Goal: Task Accomplishment & Management: Use online tool/utility

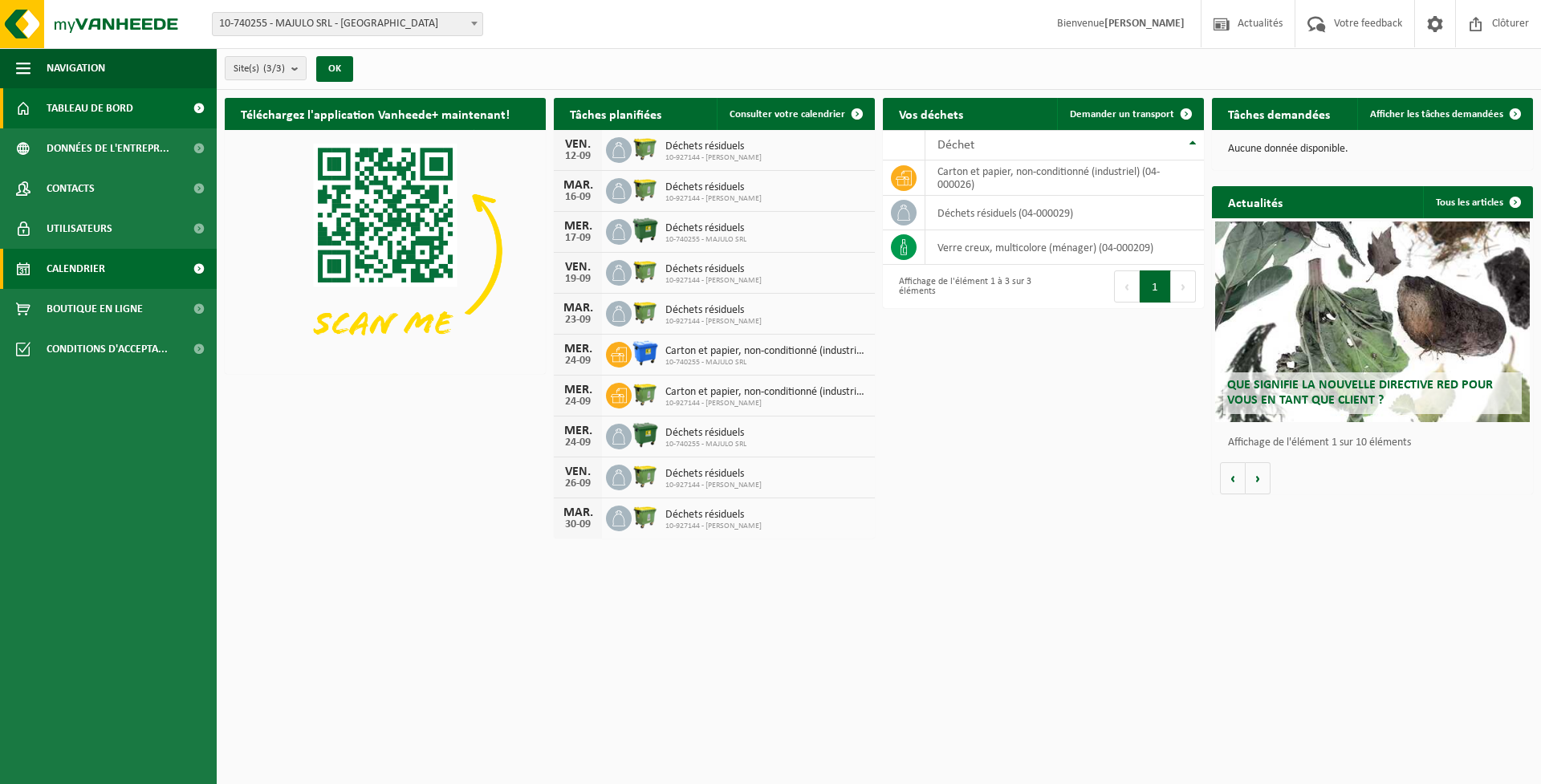
click at [92, 264] on span "Calendrier" at bounding box center [76, 268] width 58 height 40
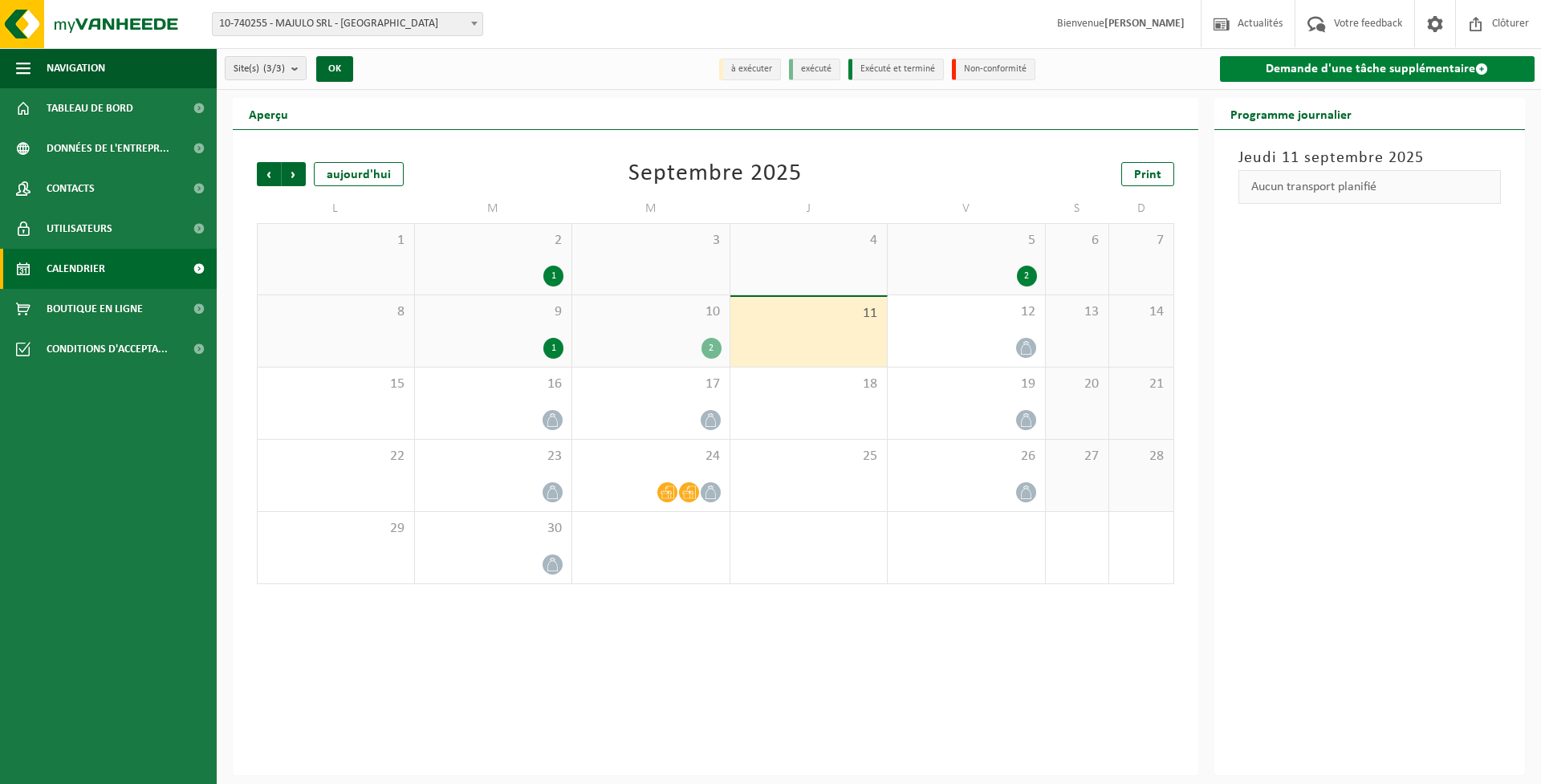
click at [1382, 68] on link "Demande d'une tâche supplémentaire" at bounding box center [1377, 68] width 315 height 26
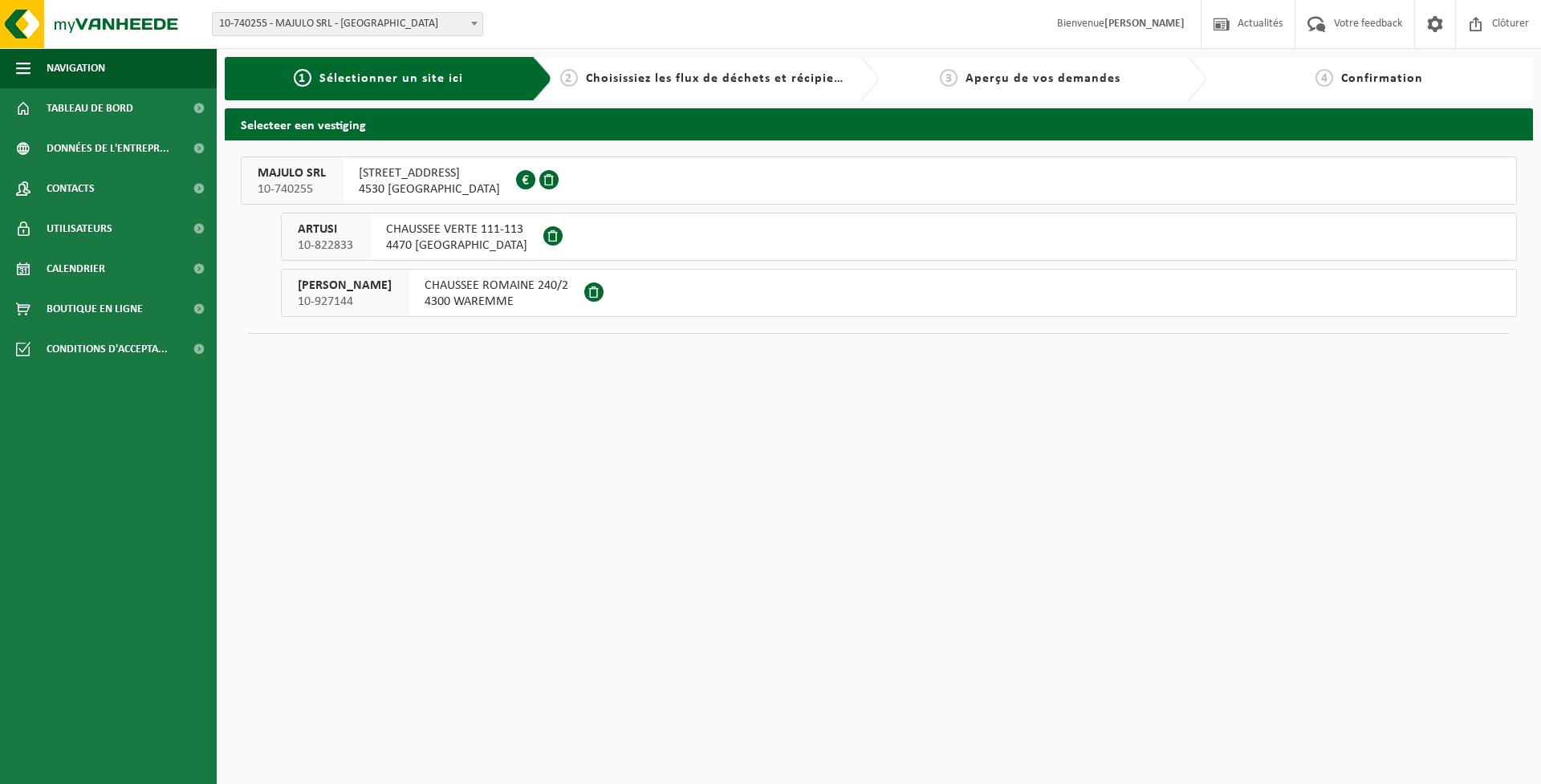
click at [650, 180] on button "MAJULO SRL 10-740255 RUE DE WAREMME 21 4530 VILLERS-LE-BOUILLET 0821.441.332" at bounding box center [879, 180] width 1277 height 48
click at [613, 191] on button "MAJULO SRL 10-740255 RUE DE WAREMME 21 4530 VILLERS-LE-BOUILLET 0821.441.332" at bounding box center [879, 180] width 1277 height 48
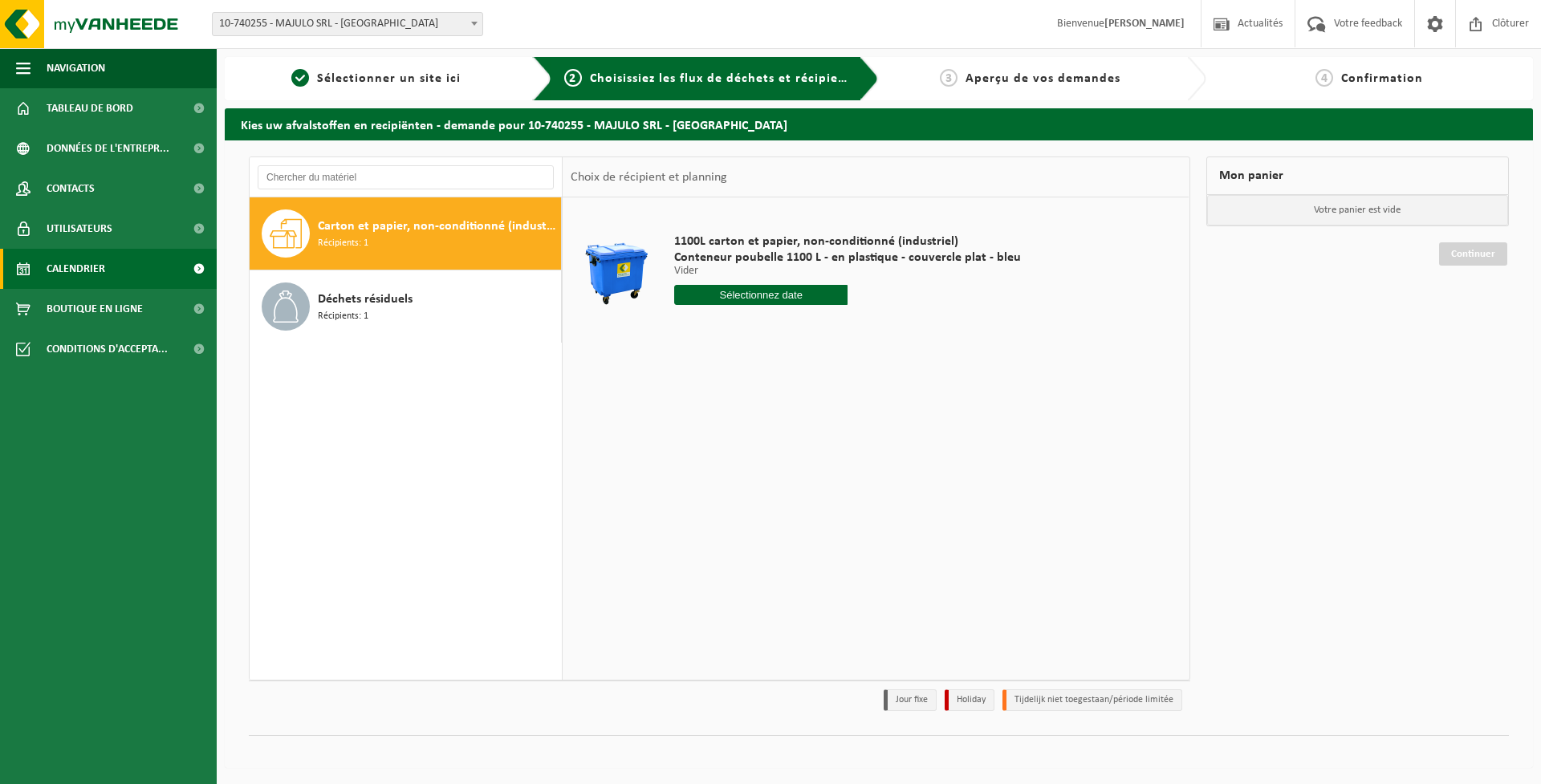
click at [84, 275] on span "Calendrier" at bounding box center [76, 268] width 58 height 40
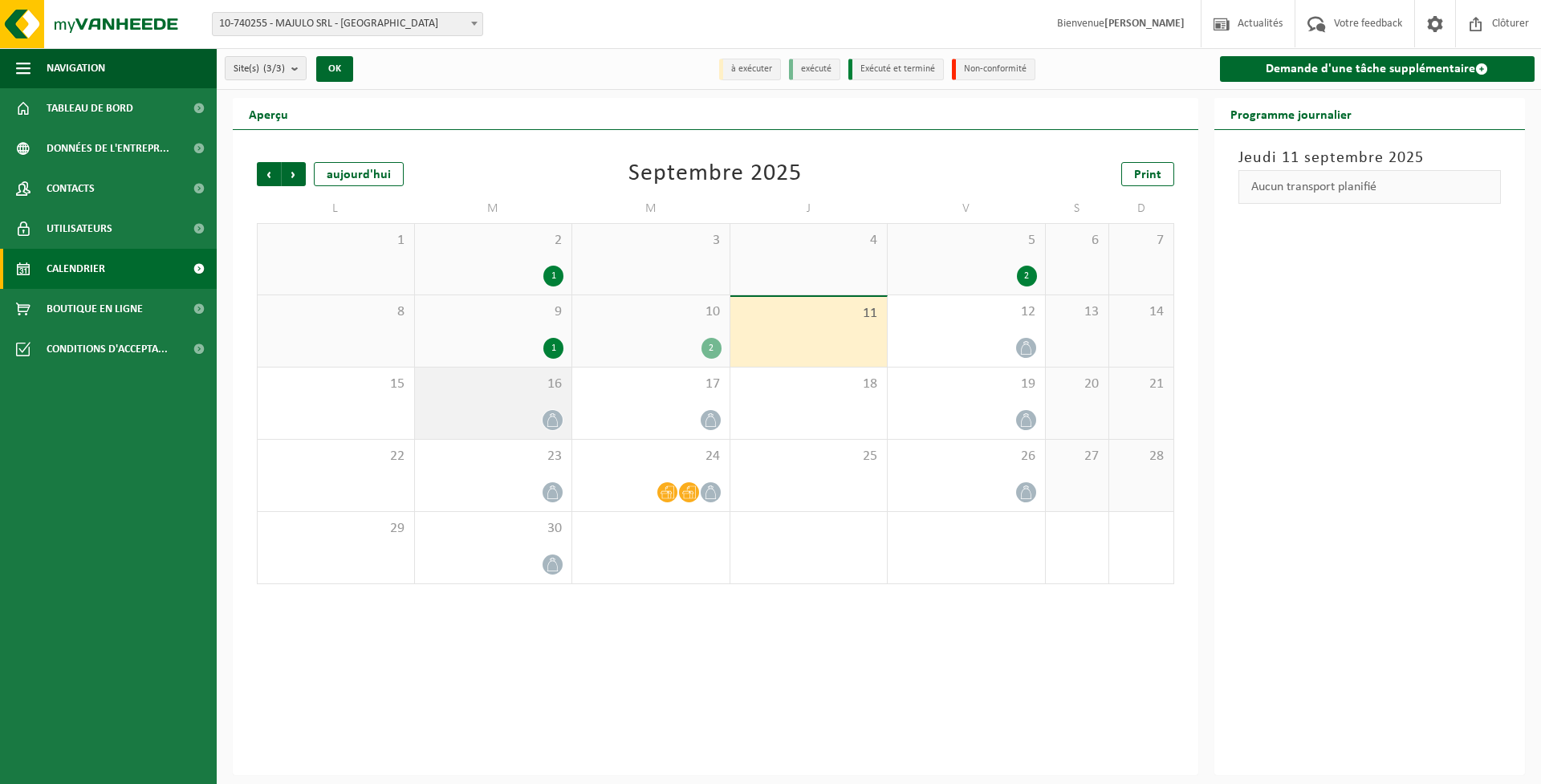
click at [554, 424] on icon at bounding box center [553, 420] width 14 height 14
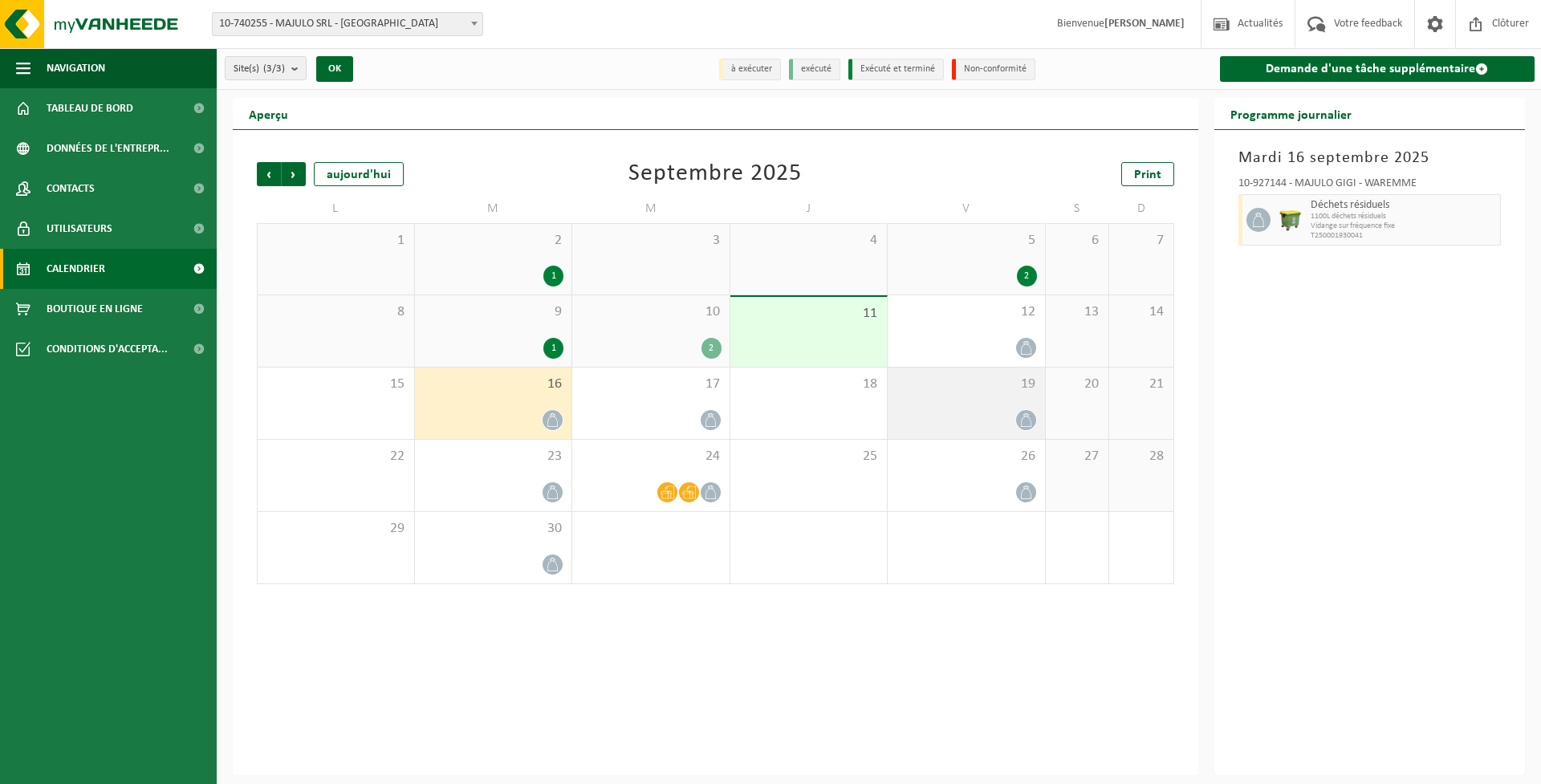
click at [1030, 420] on icon at bounding box center [1025, 420] width 11 height 14
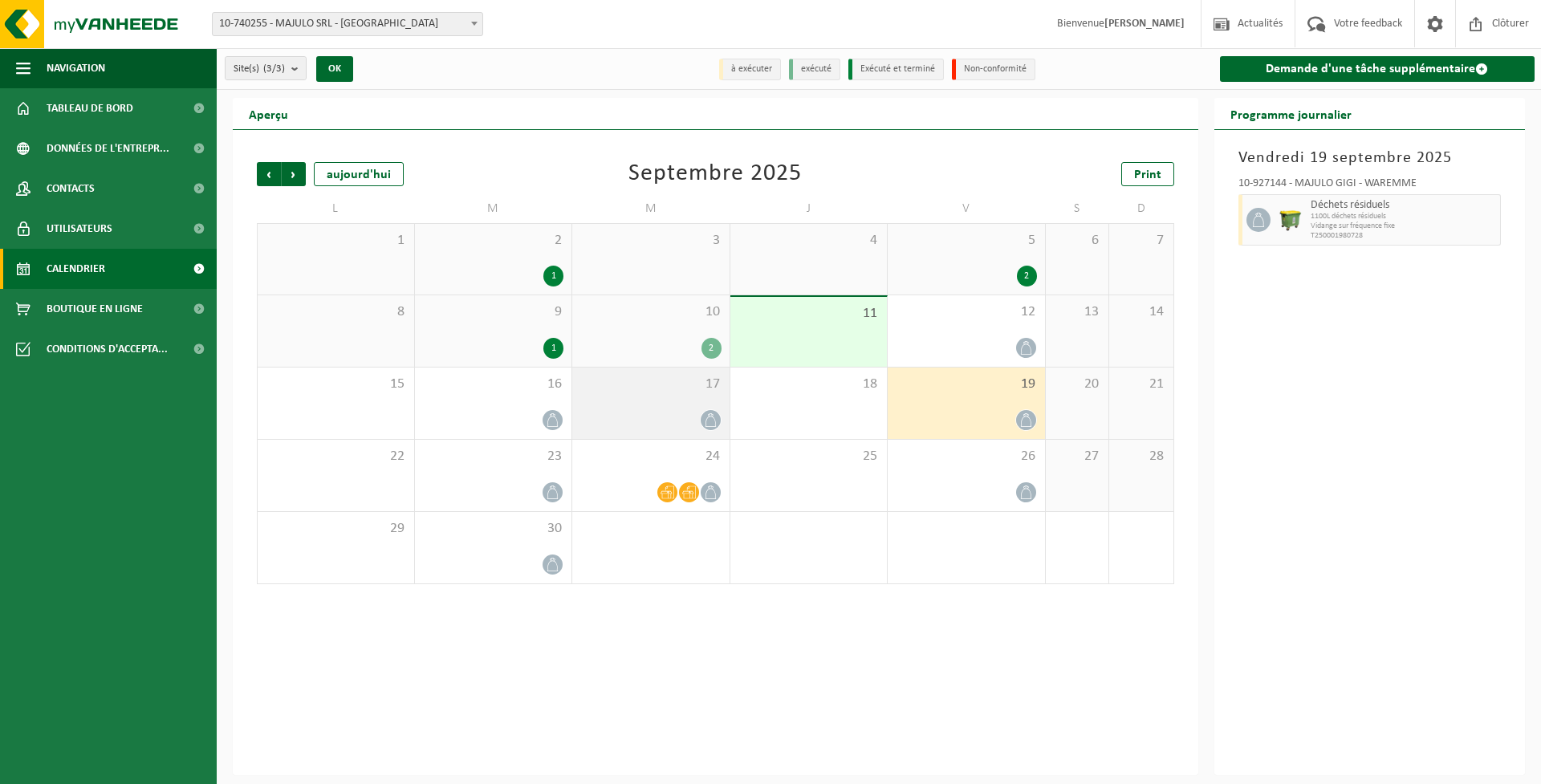
click at [712, 420] on icon at bounding box center [711, 420] width 14 height 14
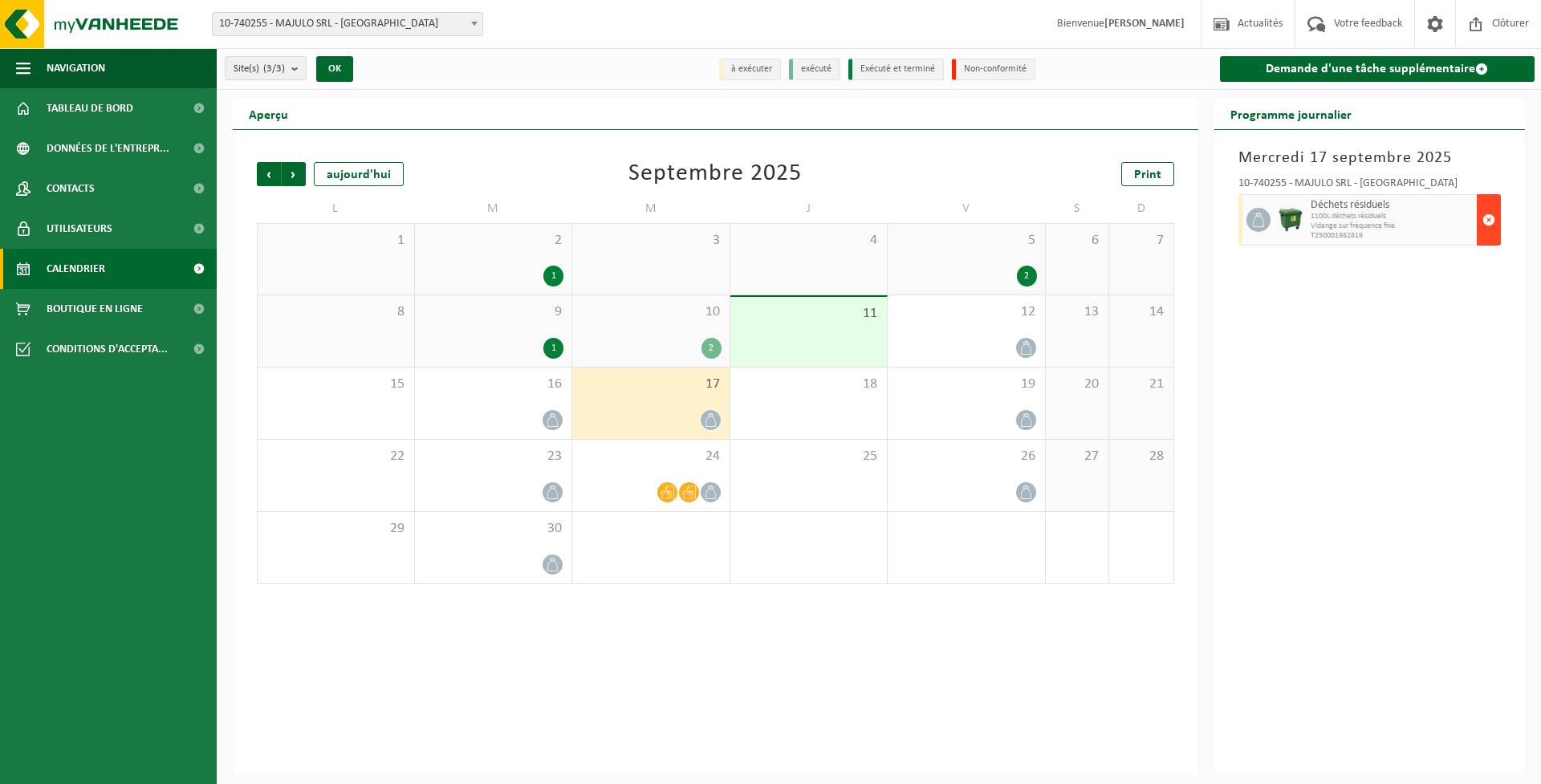
click at [1492, 218] on span "button" at bounding box center [1489, 220] width 13 height 32
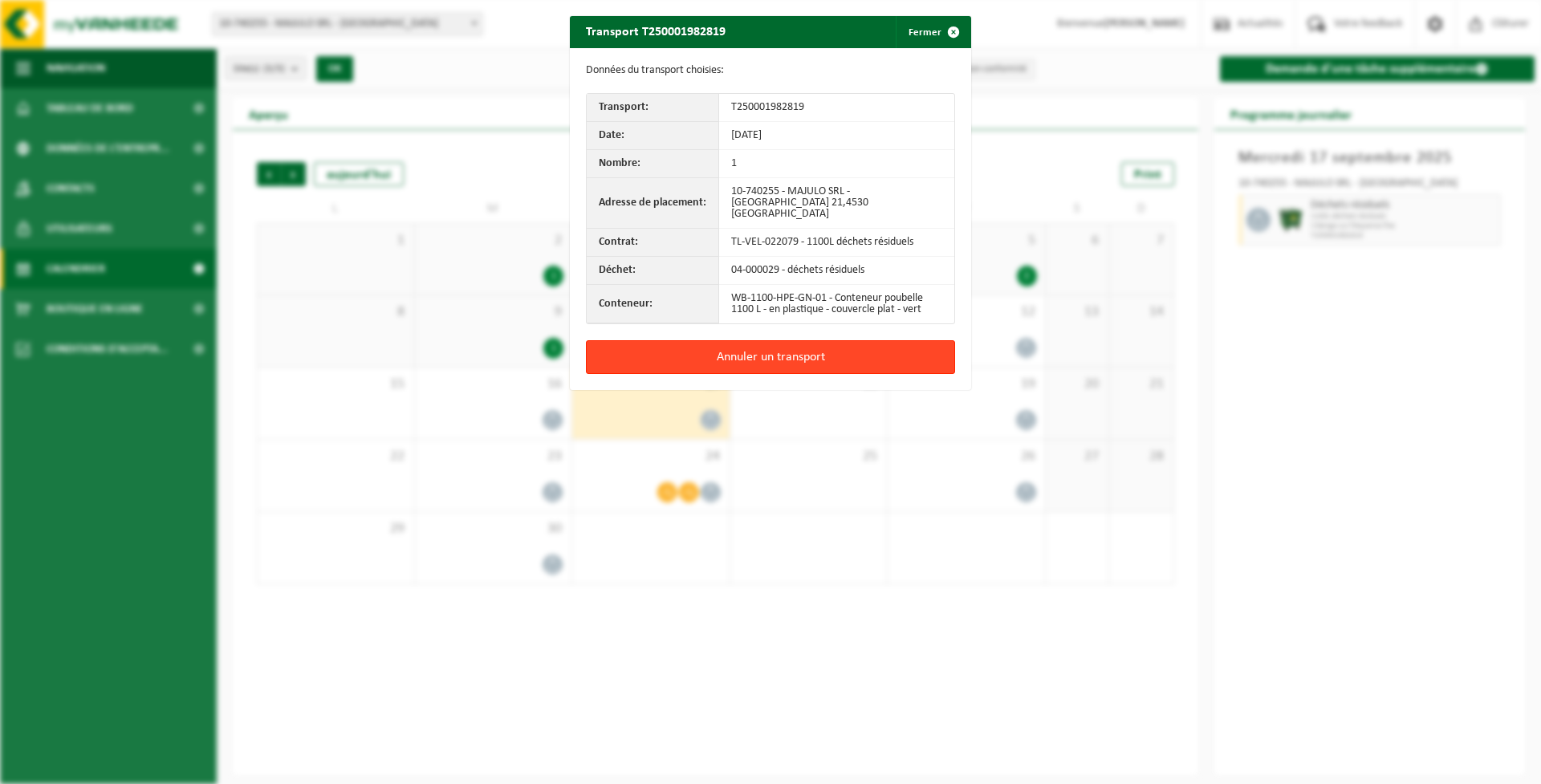
click at [831, 344] on button "Annuler un transport" at bounding box center [770, 357] width 369 height 34
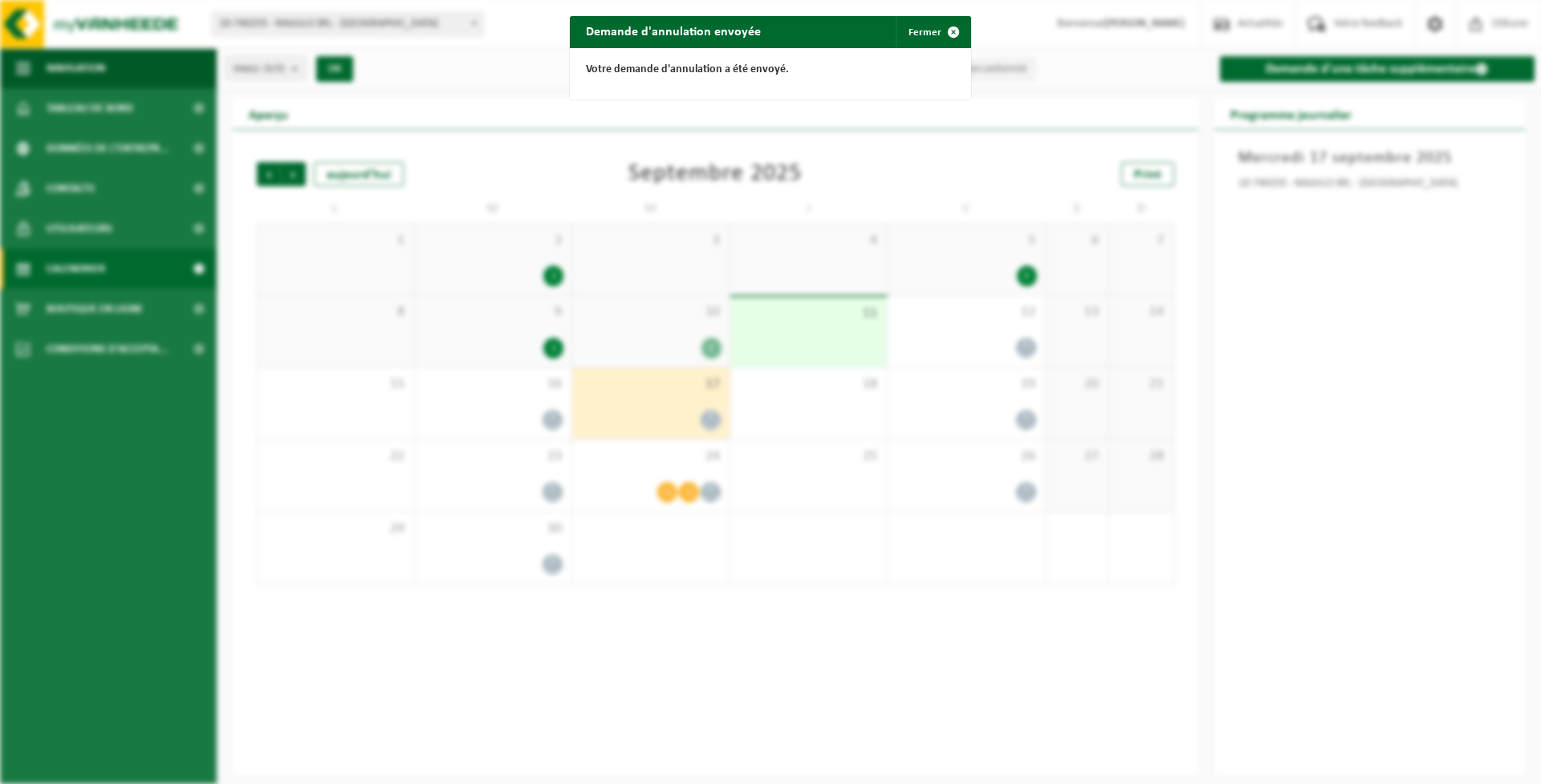
click at [709, 491] on div "Demande d'annulation envoyée Fermer Votre demande d'annulation a été envoyé." at bounding box center [770, 392] width 1541 height 784
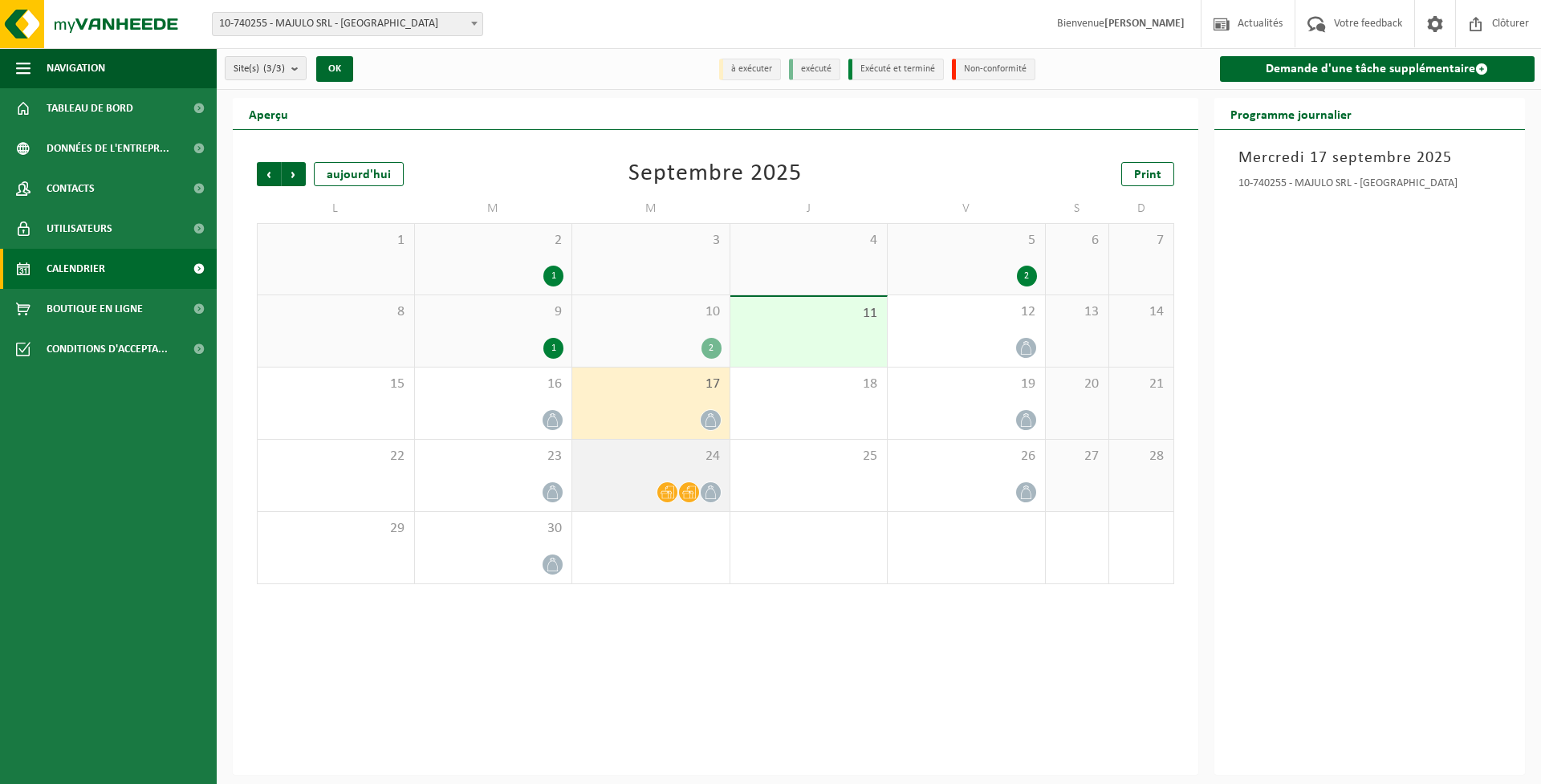
click at [712, 490] on icon at bounding box center [711, 492] width 14 height 14
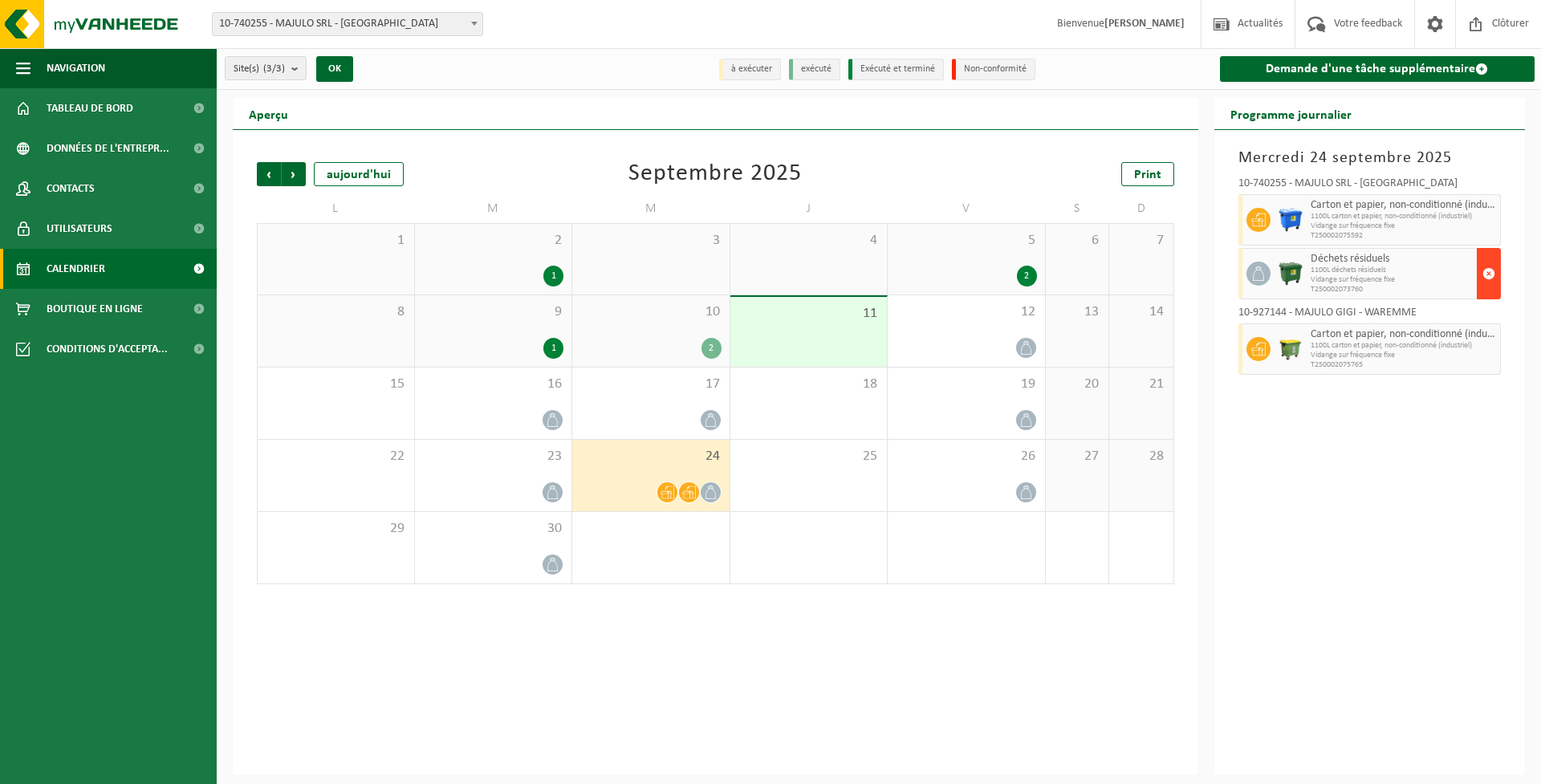
drag, startPoint x: 1485, startPoint y: 274, endPoint x: 1487, endPoint y: 266, distance: 8.2
click at [1485, 273] on span "button" at bounding box center [1489, 273] width 13 height 32
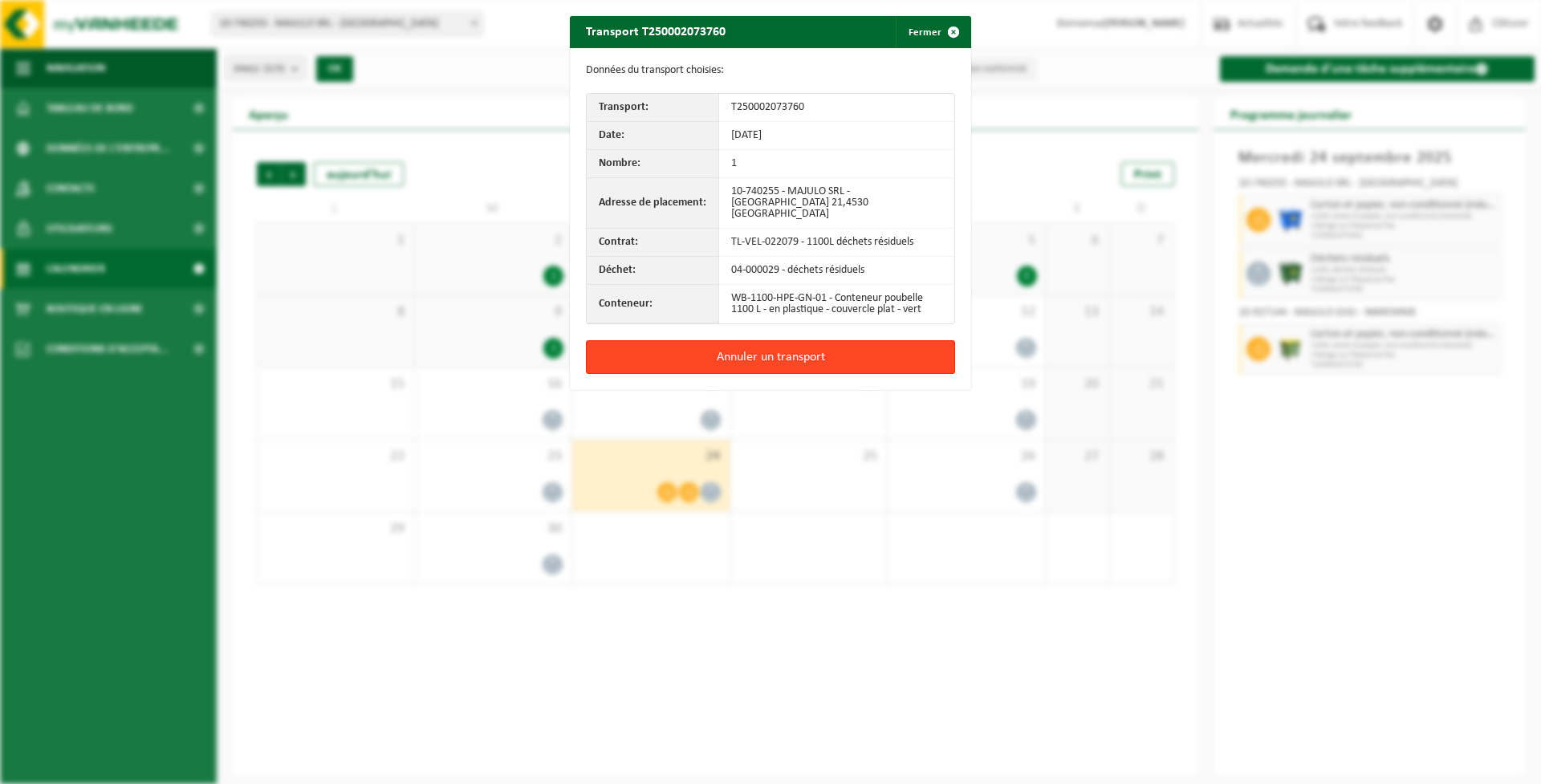
click at [765, 346] on button "Annuler un transport" at bounding box center [770, 357] width 369 height 34
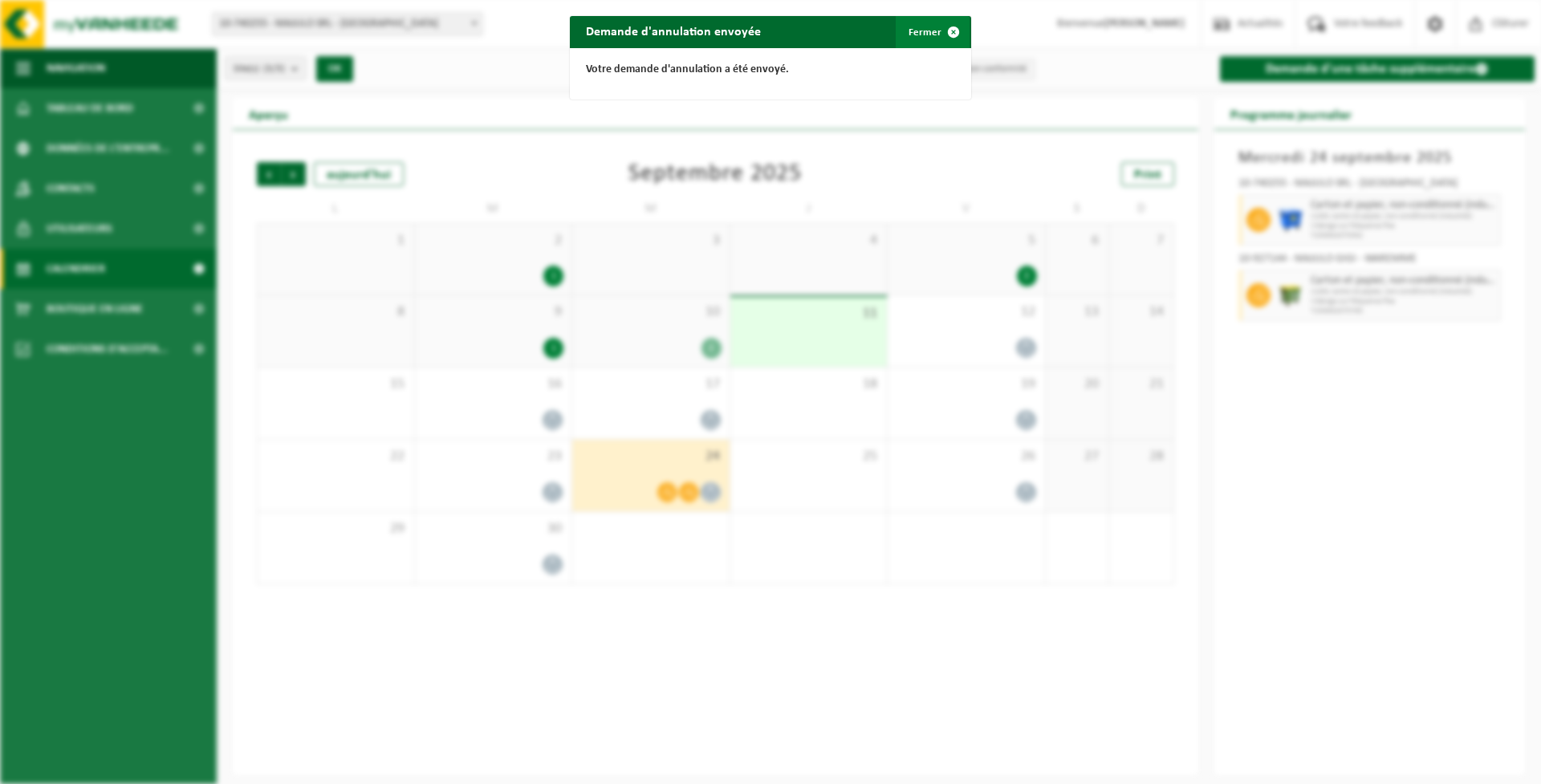
click at [926, 30] on button "Fermer" at bounding box center [933, 31] width 74 height 32
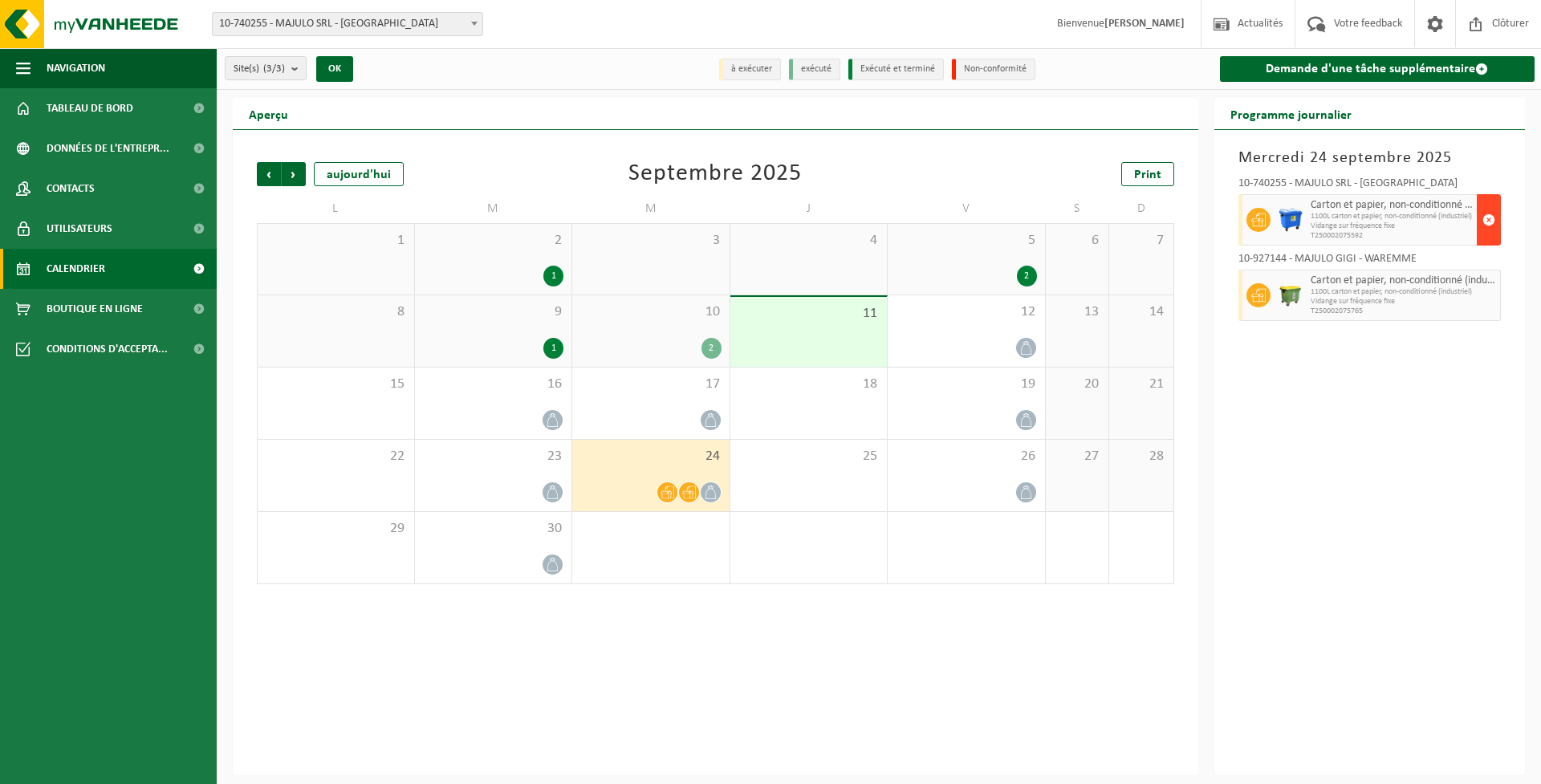
click at [1496, 222] on button "button" at bounding box center [1488, 220] width 24 height 51
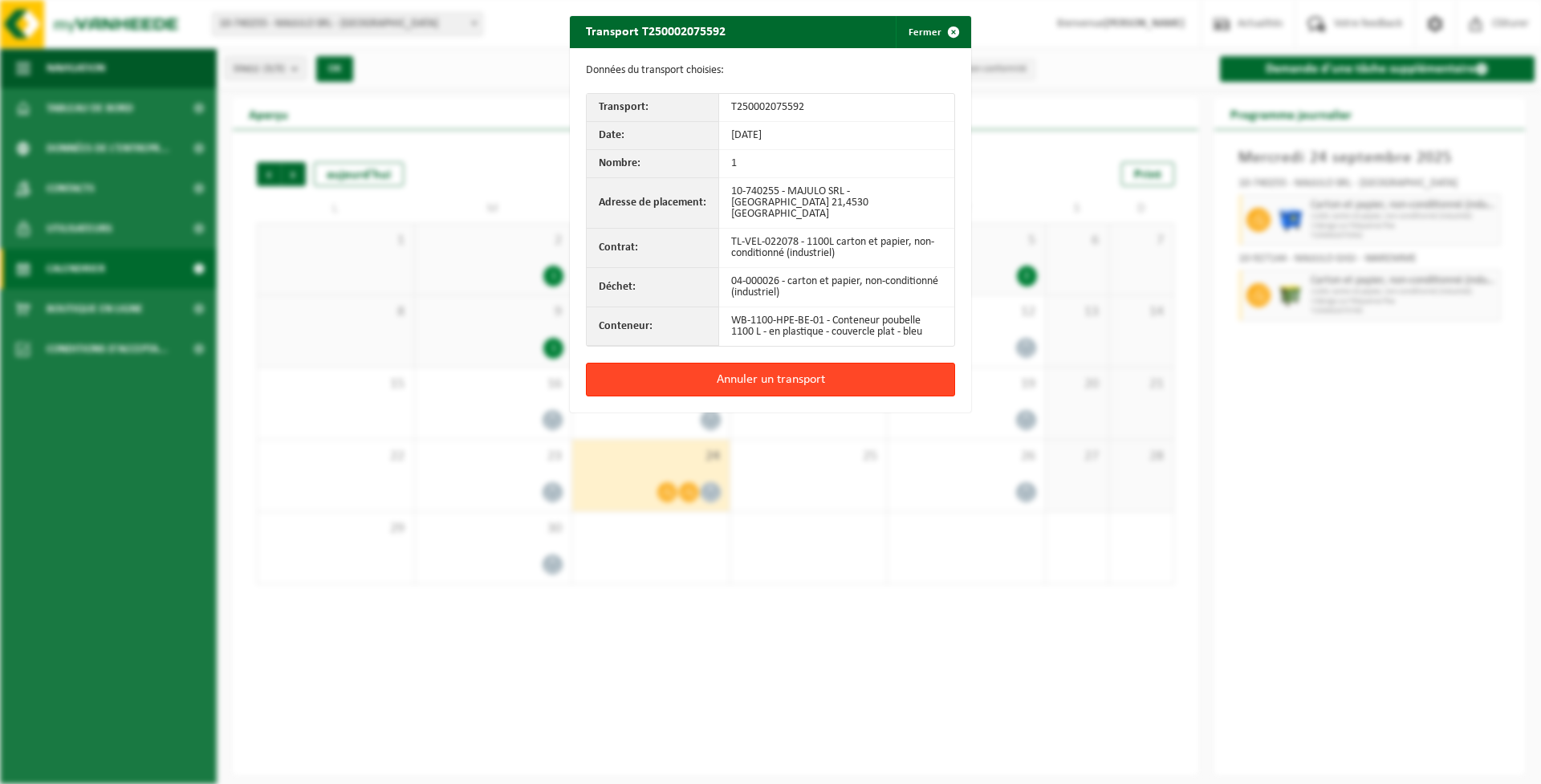
click at [851, 364] on button "Annuler un transport" at bounding box center [770, 380] width 369 height 34
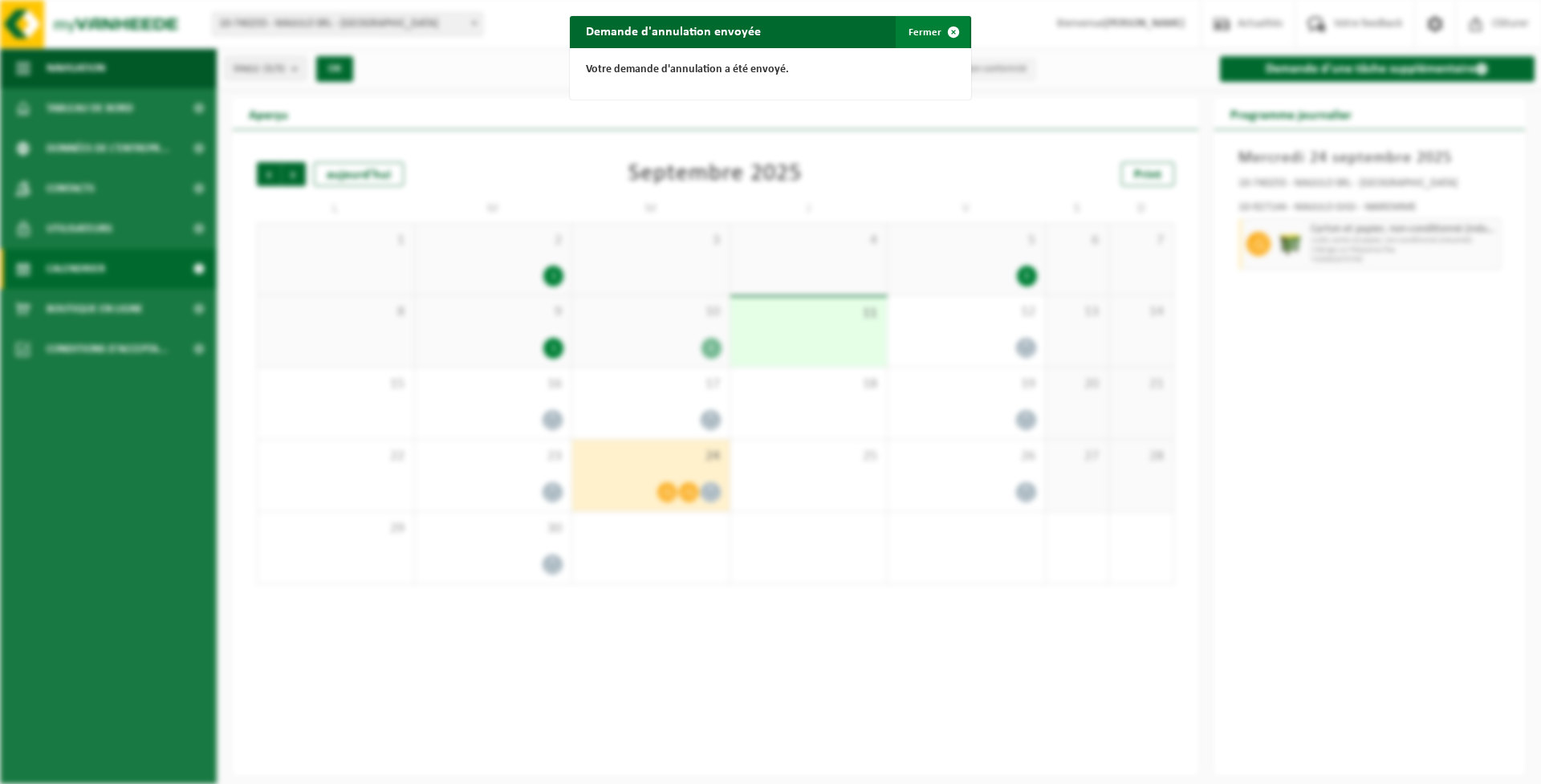
click at [923, 30] on button "Fermer" at bounding box center [933, 31] width 74 height 32
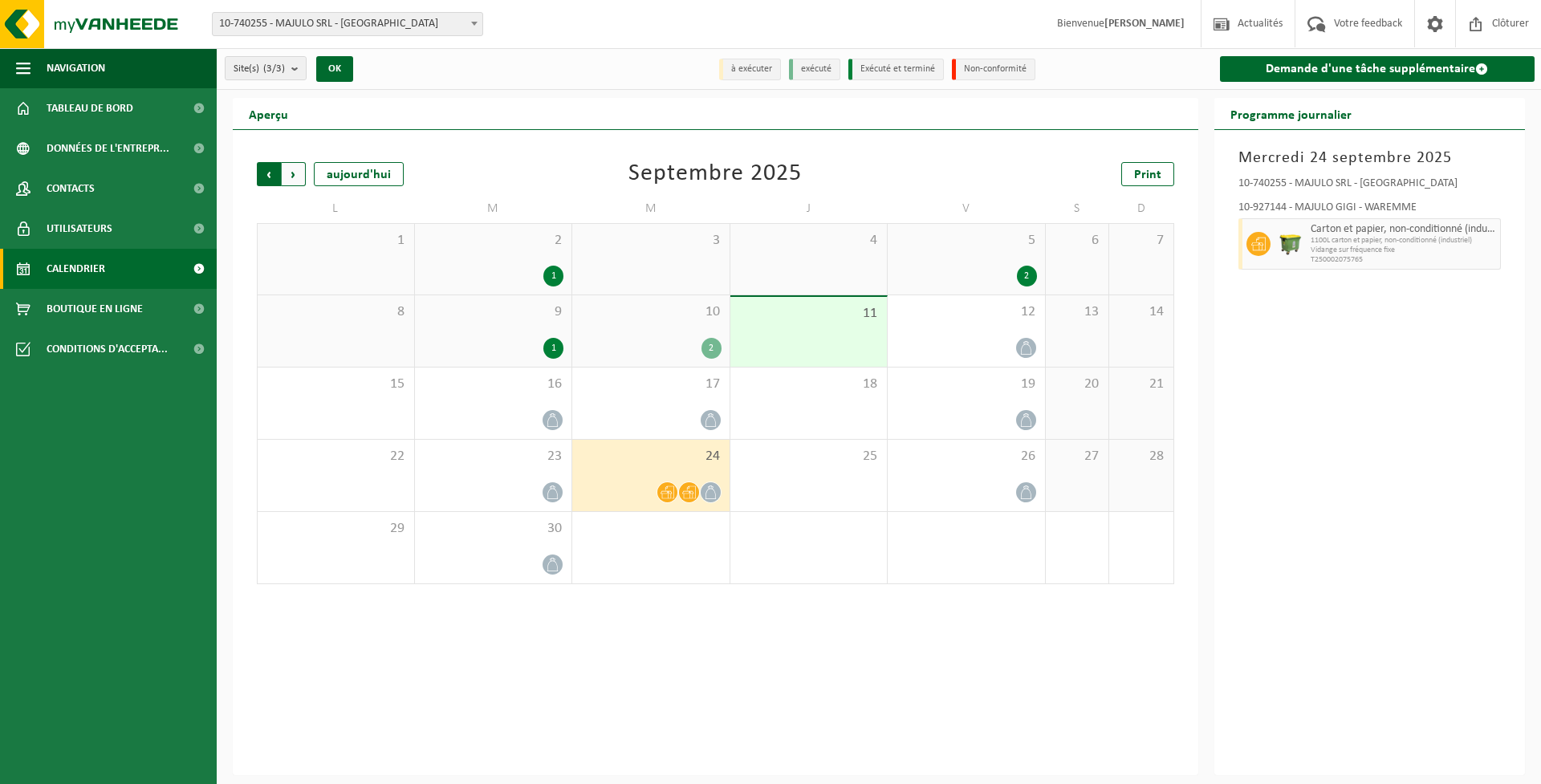
click at [292, 172] on span "Suivant" at bounding box center [293, 174] width 24 height 24
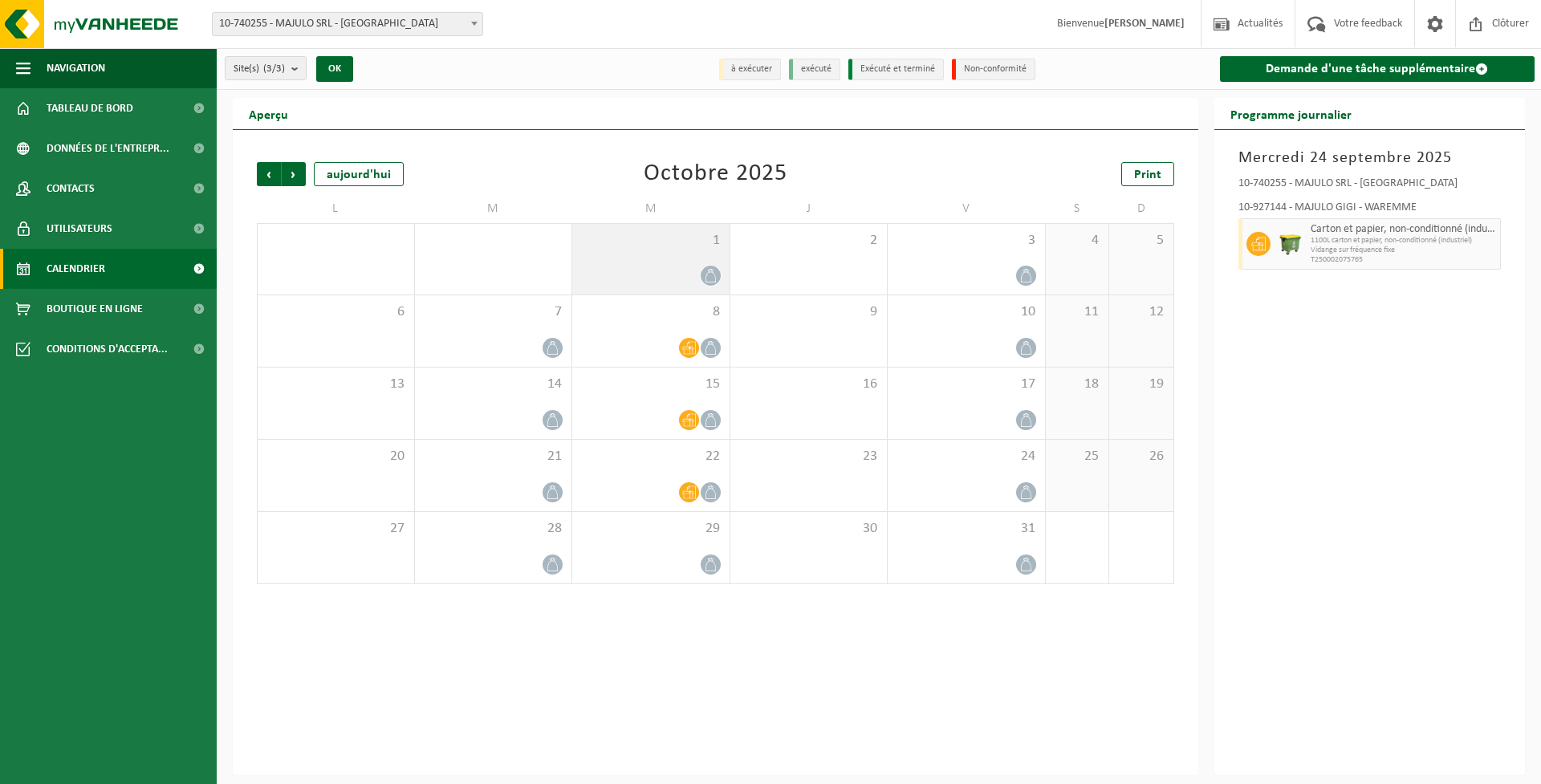
click at [711, 277] on icon at bounding box center [711, 276] width 14 height 14
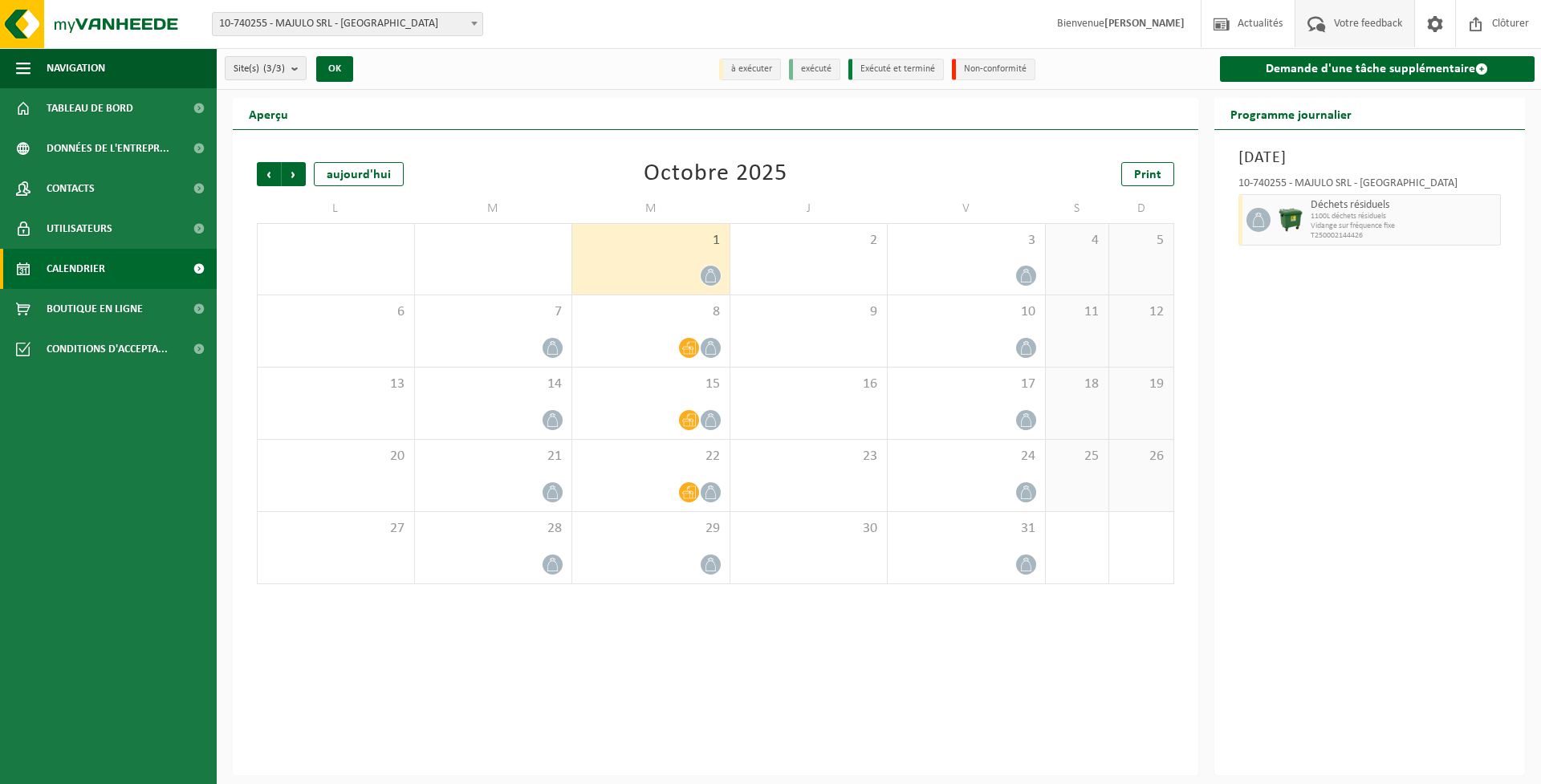
click at [1353, 21] on span "Votre feedback" at bounding box center [1368, 24] width 77 height 48
click at [269, 177] on span "Précédent" at bounding box center [269, 174] width 24 height 24
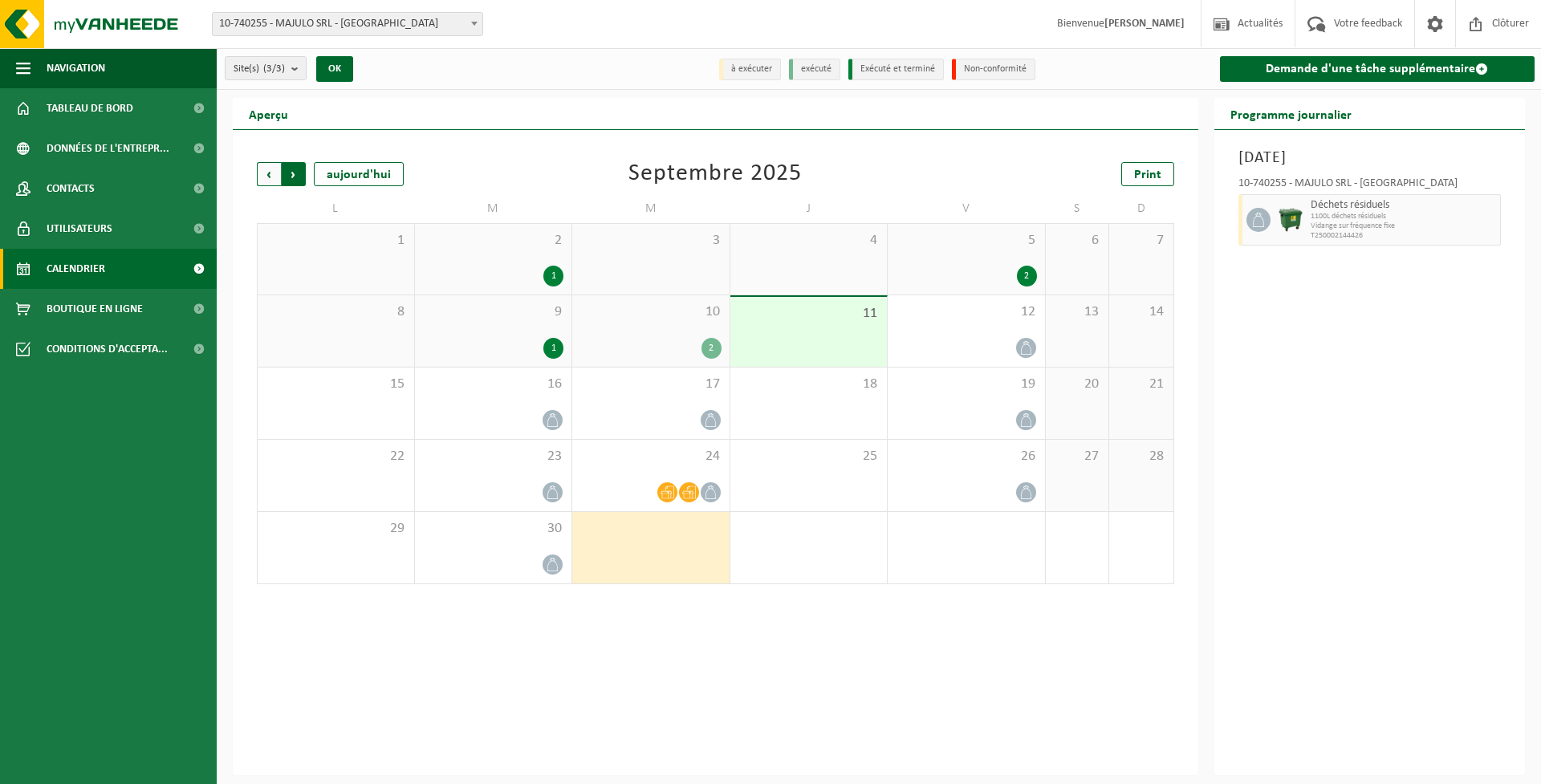
click at [273, 179] on span "Précédent" at bounding box center [269, 174] width 24 height 24
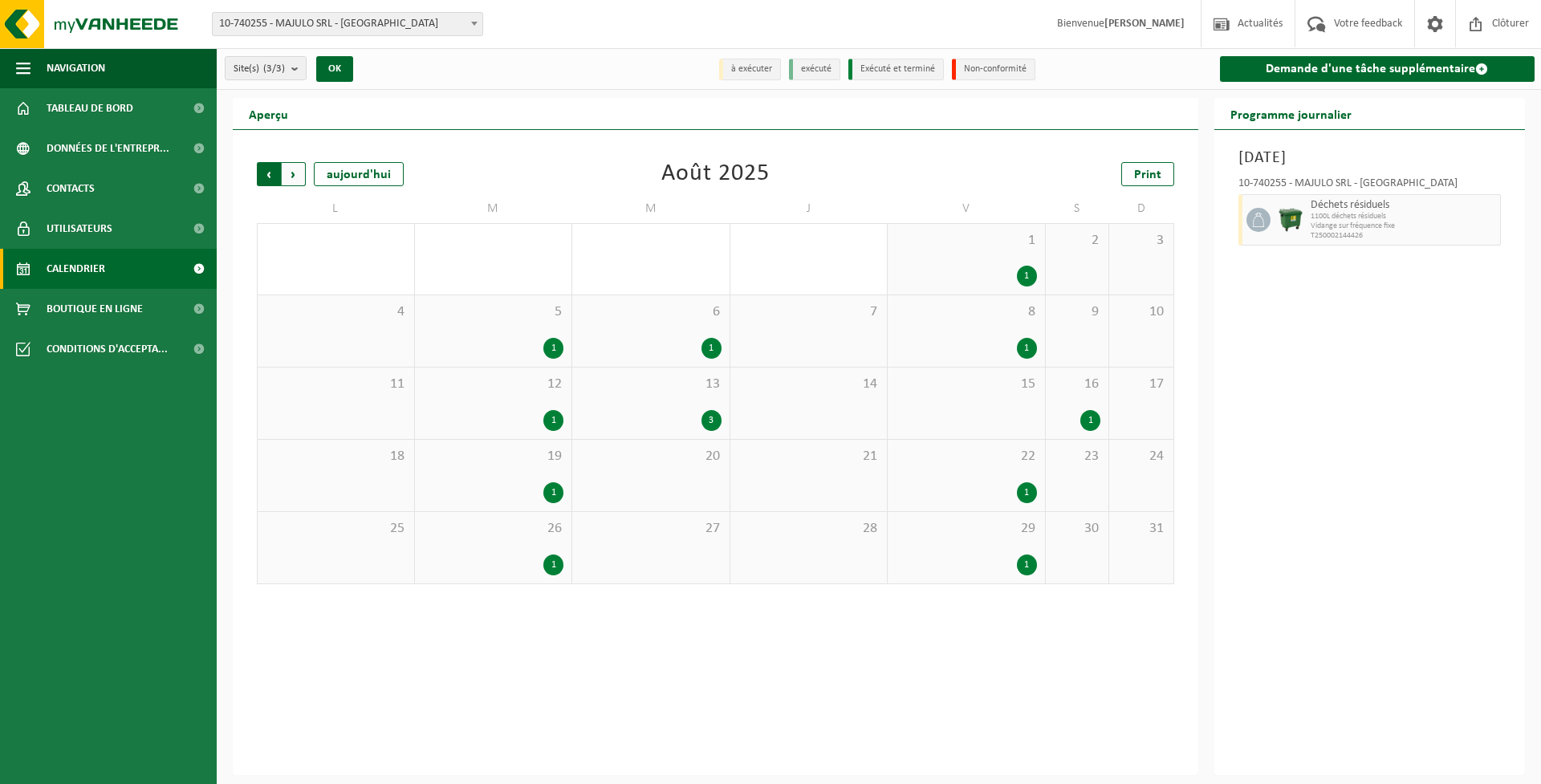
click at [288, 169] on span "Suivant" at bounding box center [293, 174] width 24 height 24
